Goal: Task Accomplishment & Management: Complete application form

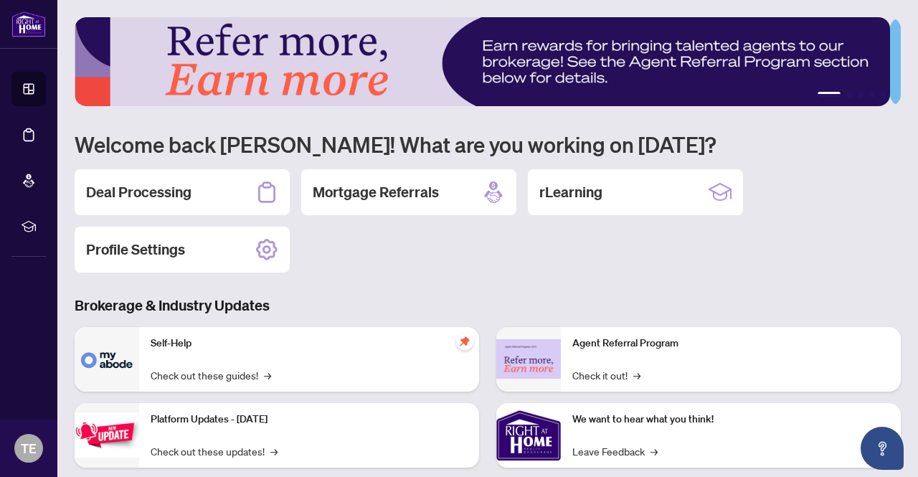
drag, startPoint x: 145, startPoint y: 187, endPoint x: 188, endPoint y: 204, distance: 46.1
click at [143, 187] on h2 "Deal Processing" at bounding box center [138, 192] width 105 height 20
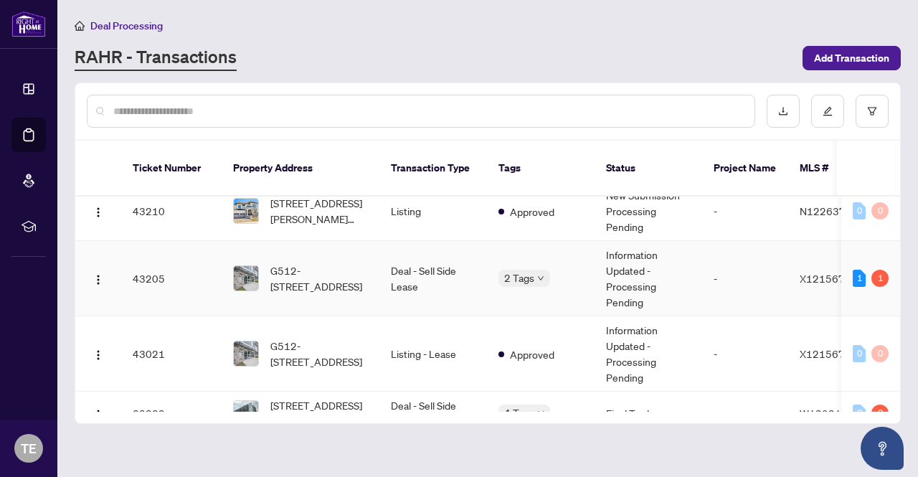
scroll to position [502, 0]
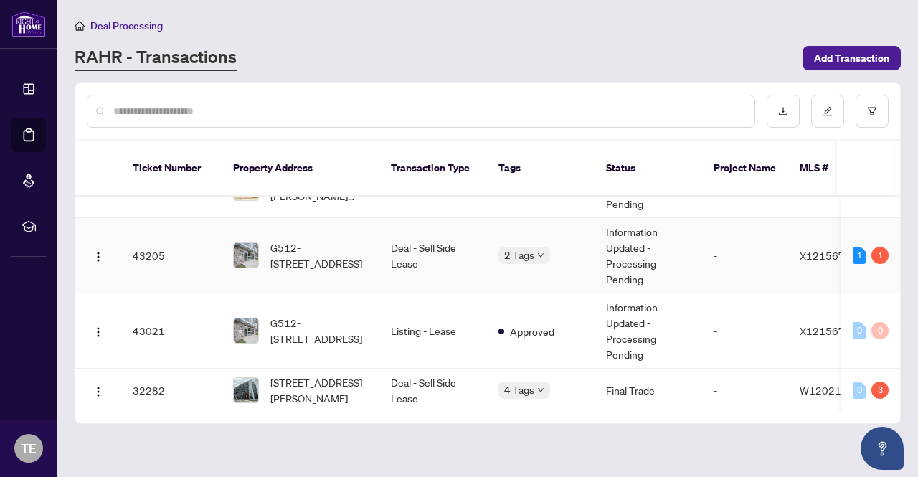
click at [422, 231] on td "Deal - Sell Side Lease" at bounding box center [433, 255] width 108 height 75
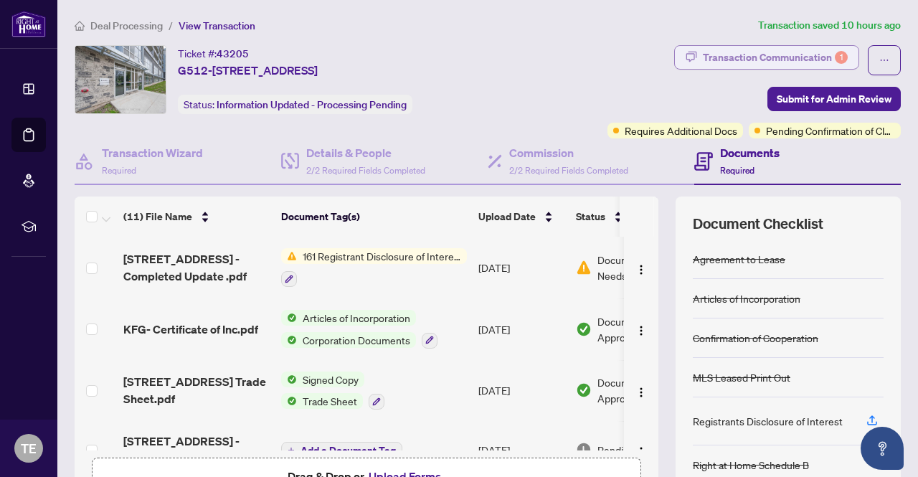
click at [774, 60] on div "Transaction Communication 1" at bounding box center [775, 57] width 145 height 23
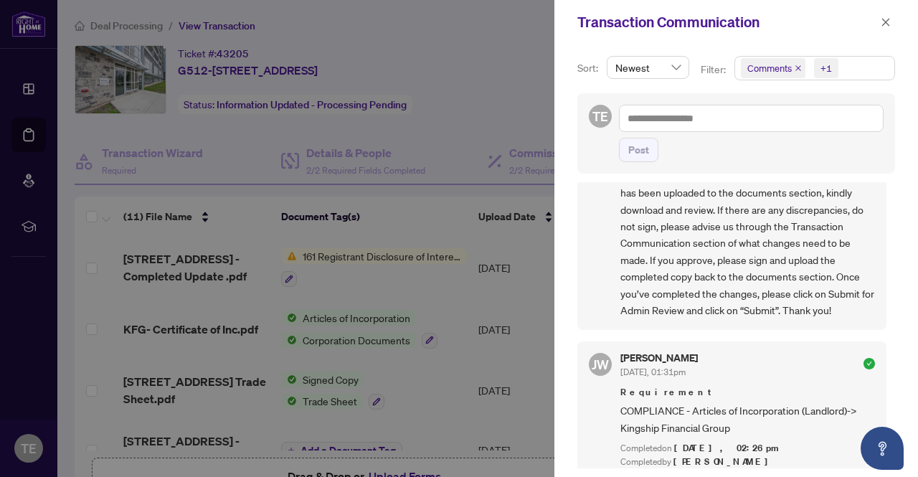
scroll to position [645, 0]
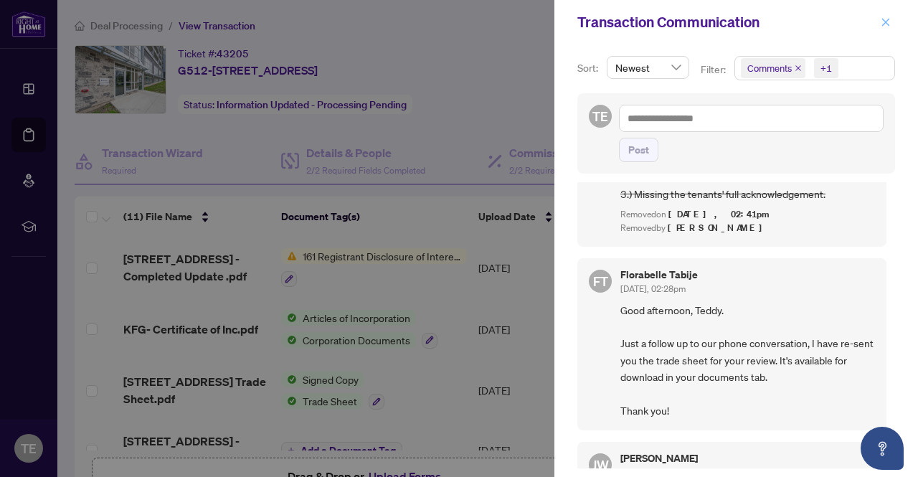
click at [889, 22] on icon "close" at bounding box center [885, 22] width 10 height 10
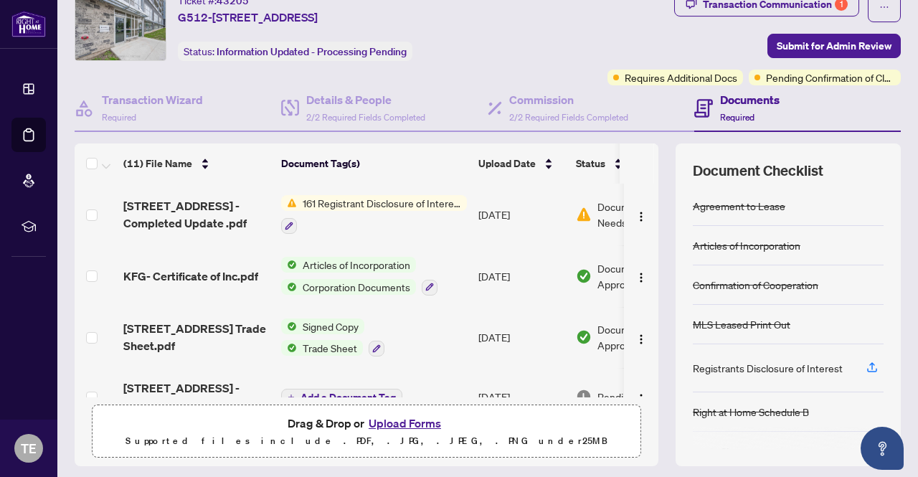
scroll to position [72, 0]
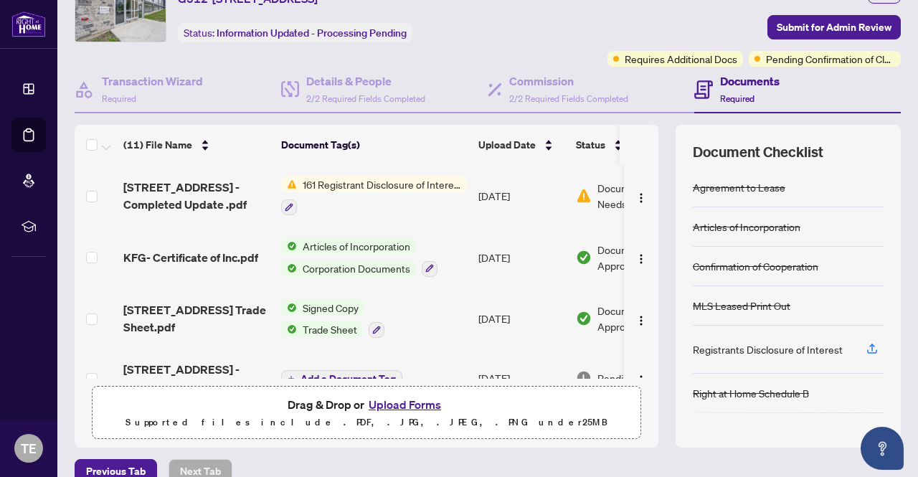
click at [391, 407] on button "Upload Forms" at bounding box center [404, 404] width 81 height 19
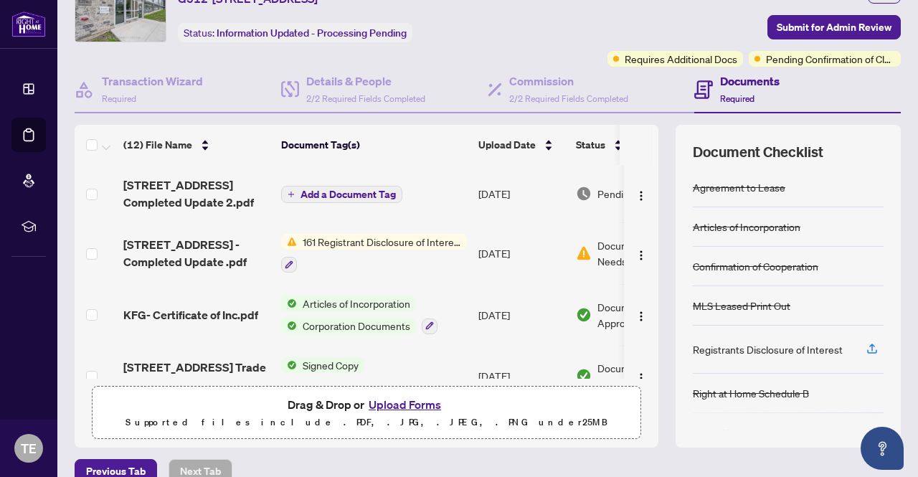
scroll to position [0, 0]
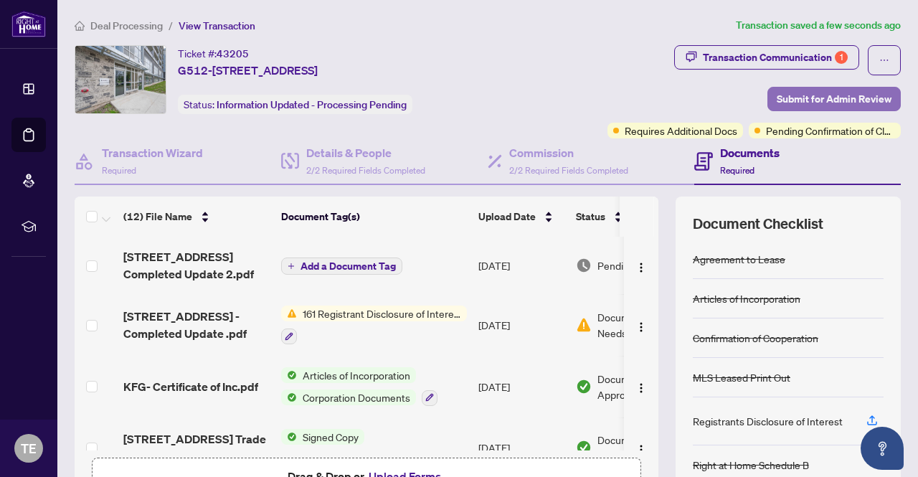
click at [795, 100] on span "Submit for Admin Review" at bounding box center [833, 98] width 115 height 23
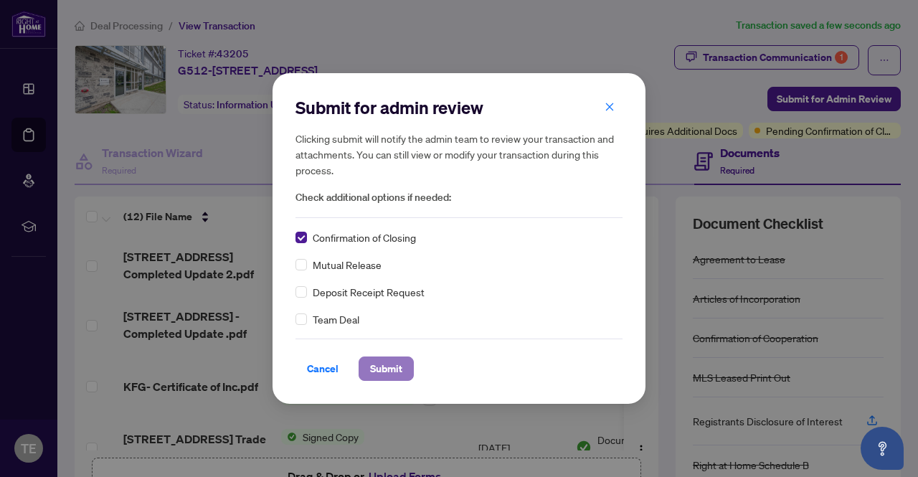
click at [388, 371] on span "Submit" at bounding box center [386, 368] width 32 height 23
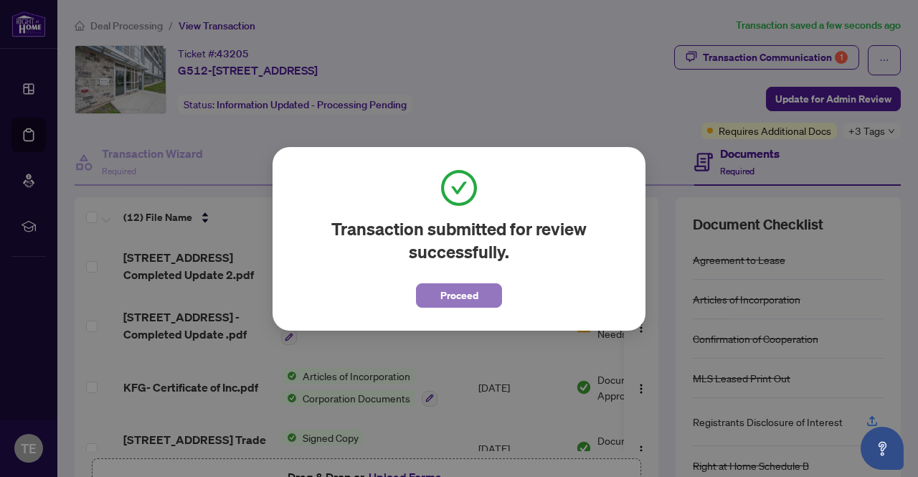
click at [466, 290] on span "Proceed" at bounding box center [459, 295] width 38 height 23
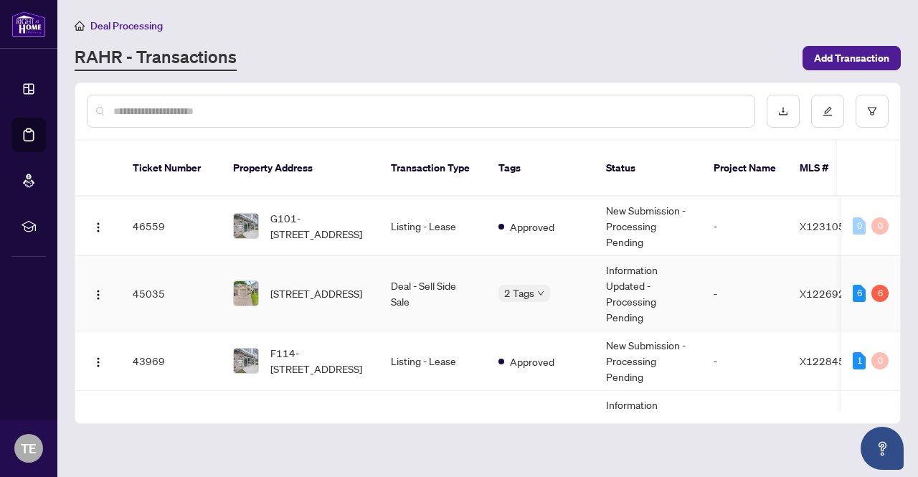
click at [423, 268] on td "Deal - Sell Side Sale" at bounding box center [433, 293] width 108 height 75
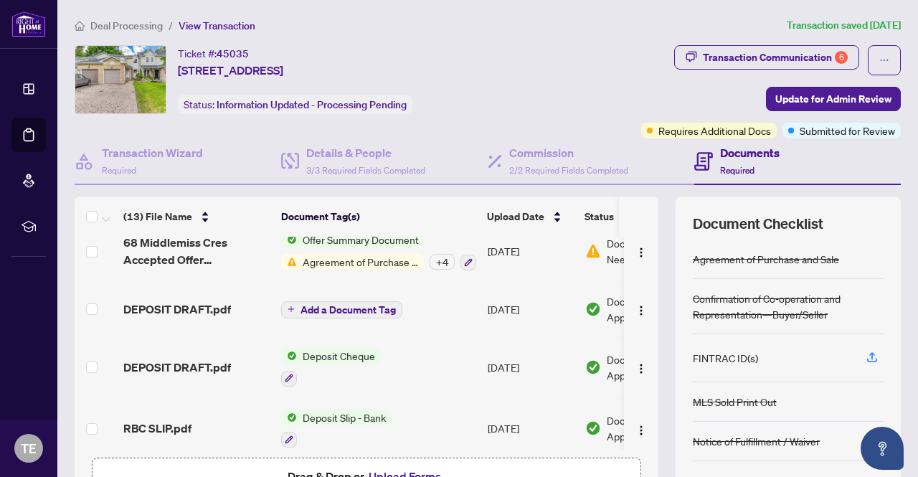
scroll to position [555, 0]
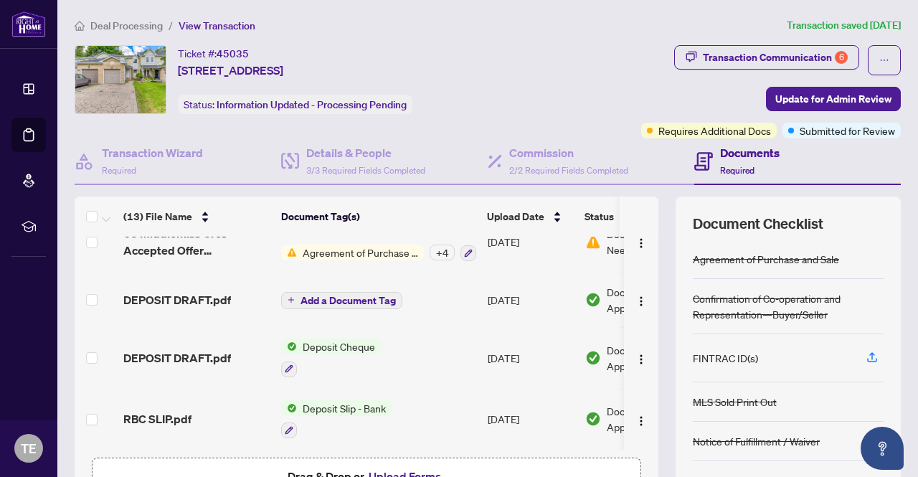
click at [373, 247] on span "Agreement of Purchase and Sale" at bounding box center [360, 252] width 127 height 16
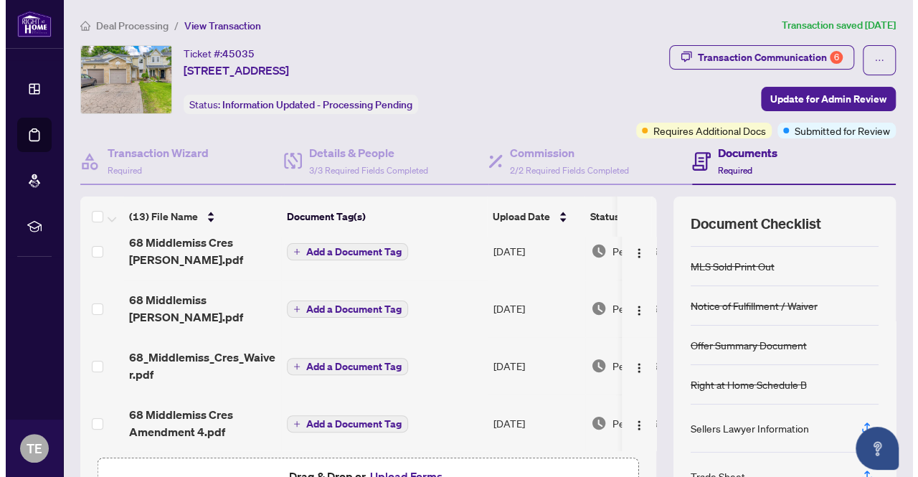
scroll to position [0, 0]
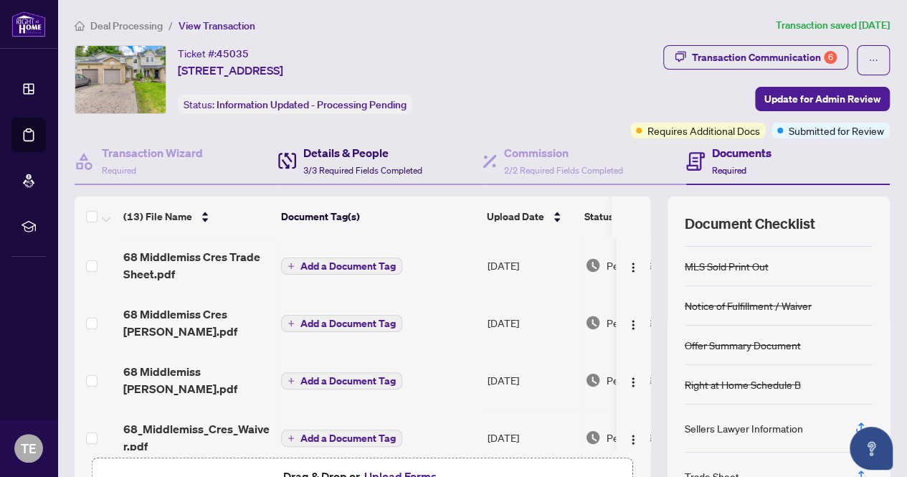
click at [351, 146] on h4 "Details & People" at bounding box center [362, 152] width 119 height 17
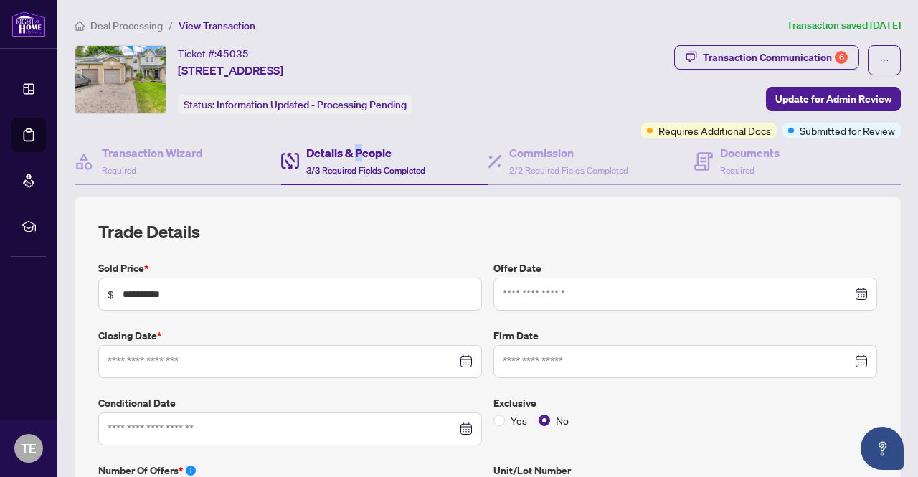
type input "**********"
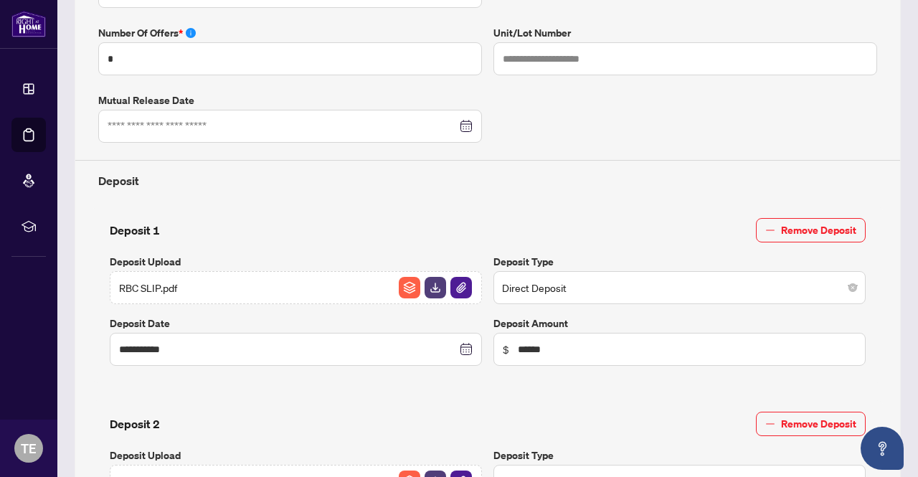
scroll to position [72, 0]
